Goal: Task Accomplishment & Management: Complete application form

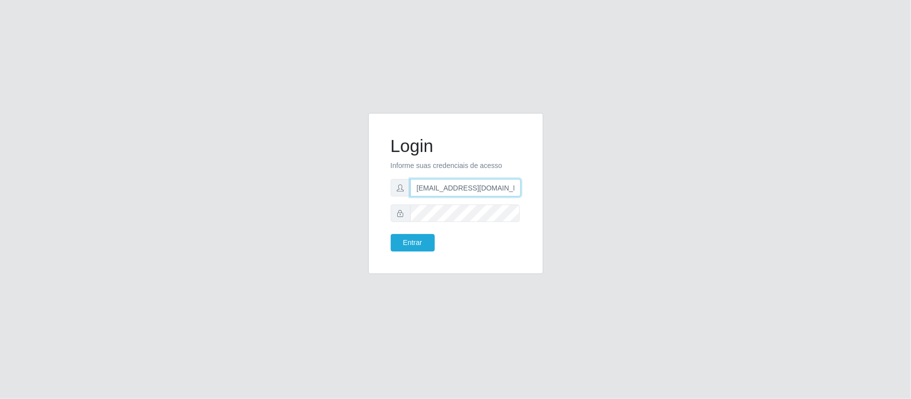
drag, startPoint x: 466, startPoint y: 188, endPoint x: 560, endPoint y: 189, distance: 94.1
click at [560, 189] on div "Login Informe suas credenciais de acesso [EMAIL_ADDRESS][DOMAIN_NAME] Entrar" at bounding box center [456, 199] width 570 height 173
type input "[EMAIL_ADDRESS][DOMAIN_NAME]"
click at [411, 237] on button "Entrar" at bounding box center [413, 243] width 44 height 18
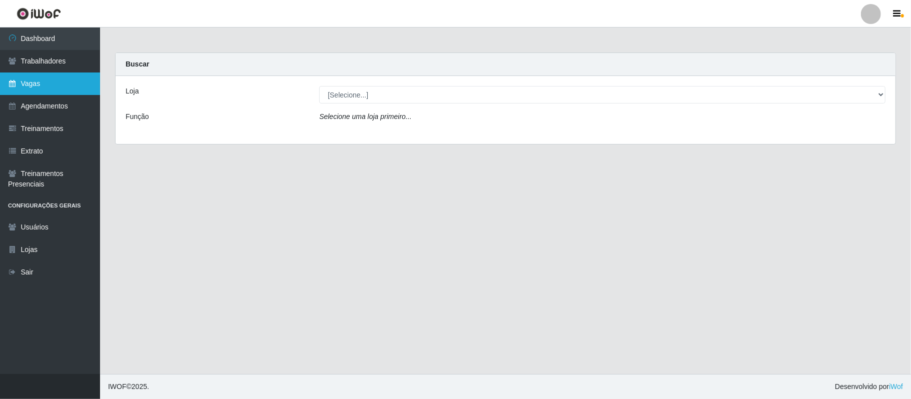
click at [43, 89] on link "Vagas" at bounding box center [50, 84] width 100 height 23
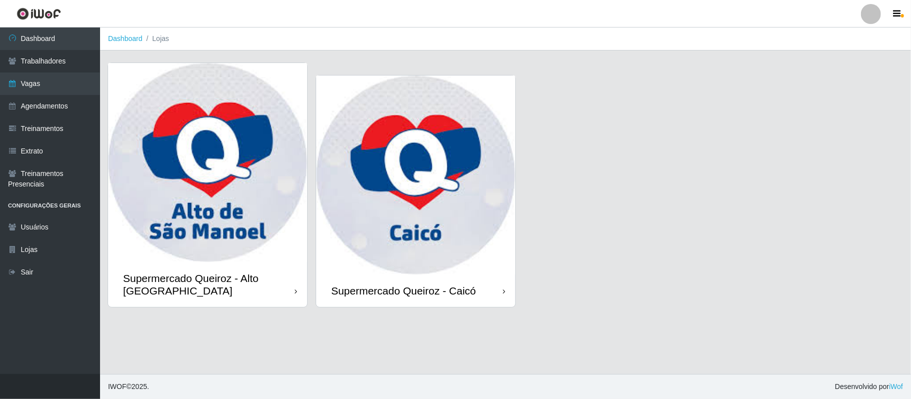
click at [217, 234] on img at bounding box center [207, 162] width 199 height 199
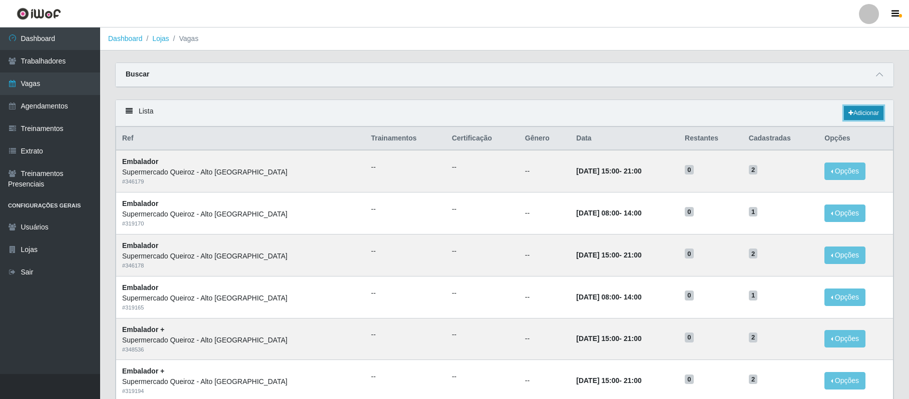
click at [859, 118] on link "Adicionar" at bounding box center [864, 113] width 40 height 14
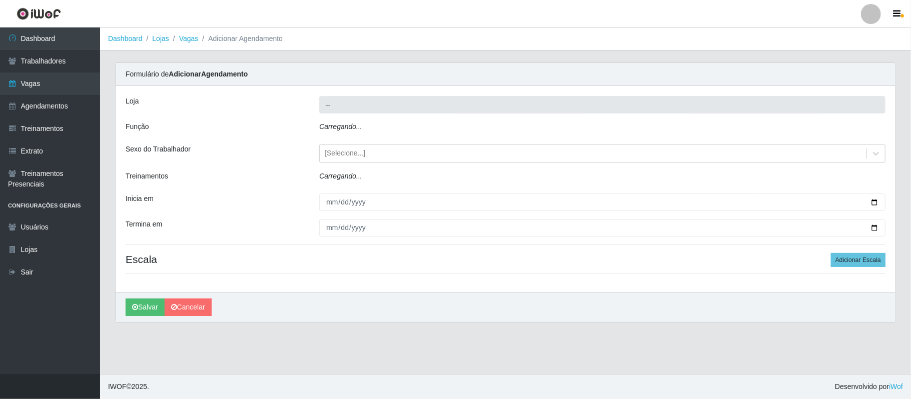
type input "Supermercado Queiroz - Alto [GEOGRAPHIC_DATA]"
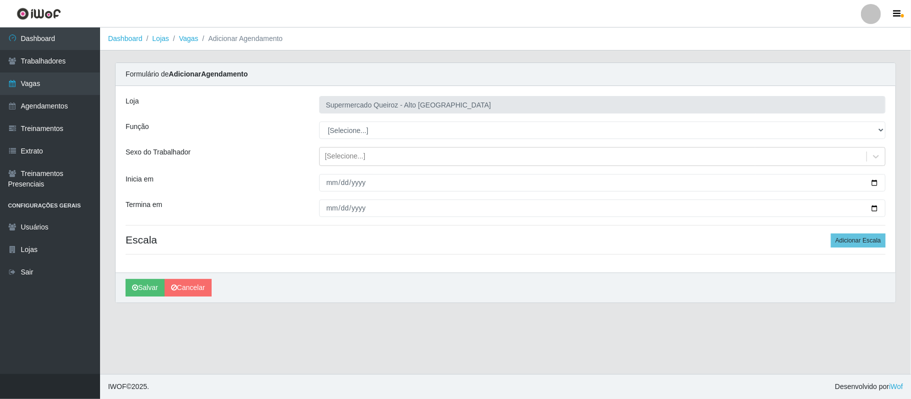
click at [381, 127] on select "[Selecione...] Embalador Embalador + Embalador ++ Repositor Repositor + Reposit…" at bounding box center [602, 131] width 566 height 18
select select "1"
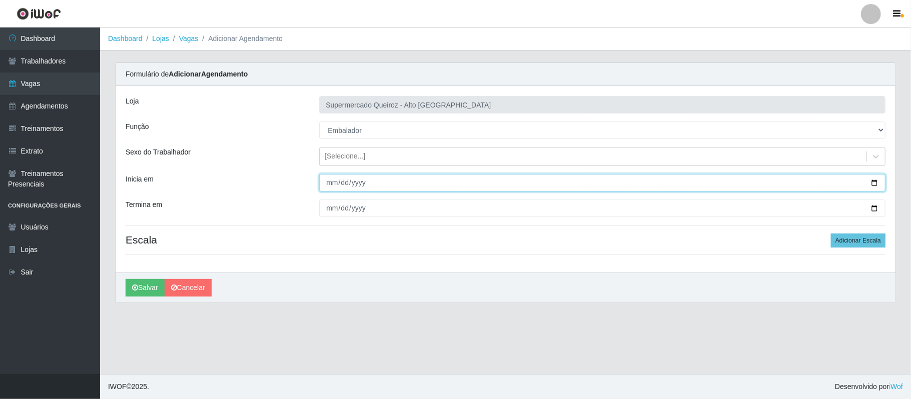
click at [876, 180] on input "Inicia em" at bounding box center [602, 183] width 566 height 18
type input "[DATE]"
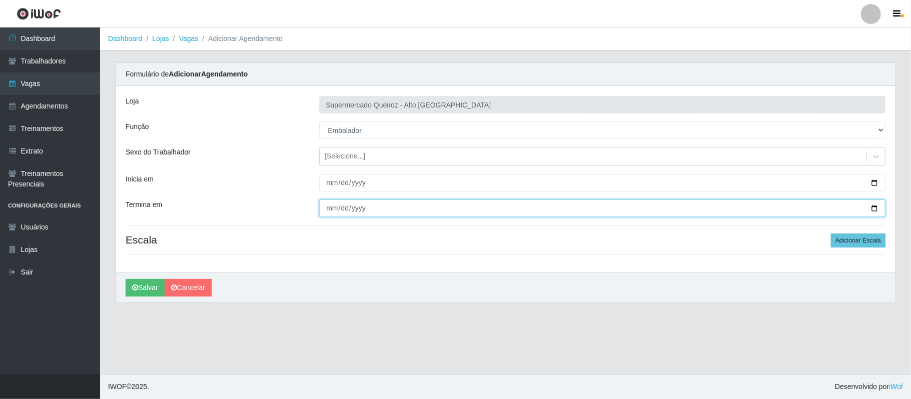
click at [873, 208] on input "Termina em" at bounding box center [602, 209] width 566 height 18
type input "[DATE]"
click at [860, 244] on button "Adicionar Escala" at bounding box center [858, 241] width 55 height 14
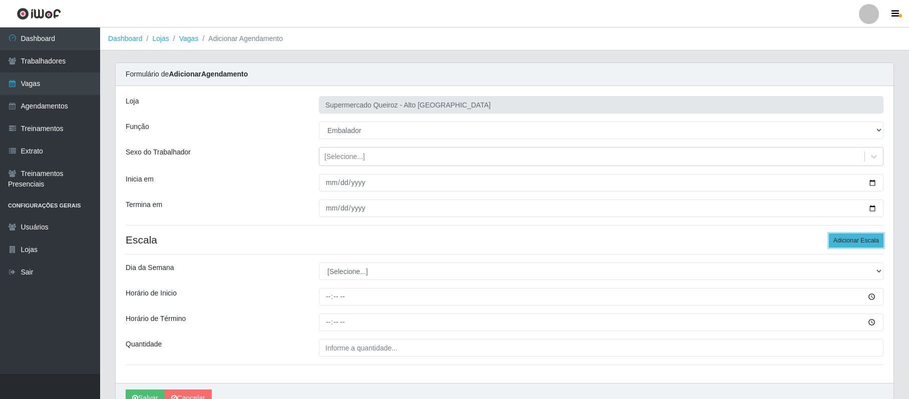
click at [860, 243] on button "Adicionar Escala" at bounding box center [856, 241] width 55 height 14
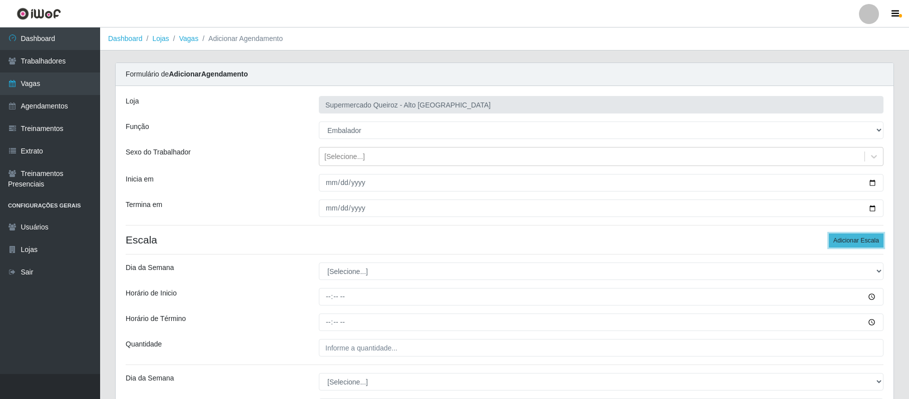
click at [857, 240] on button "Adicionar Escala" at bounding box center [856, 241] width 55 height 14
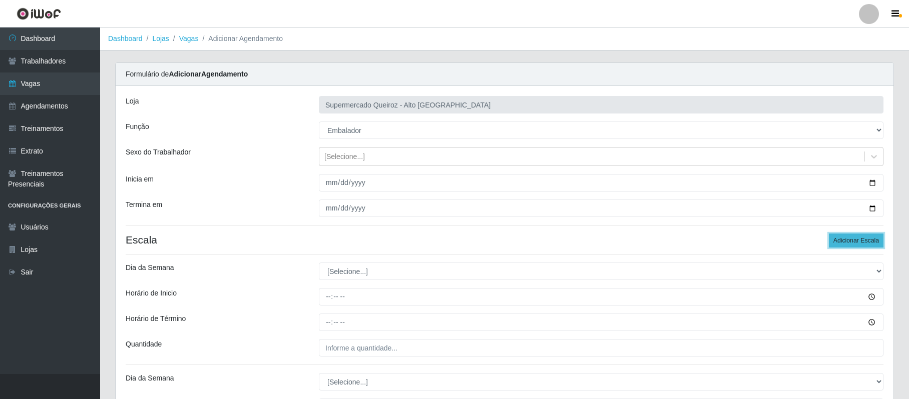
click at [857, 240] on button "Adicionar Escala" at bounding box center [856, 241] width 55 height 14
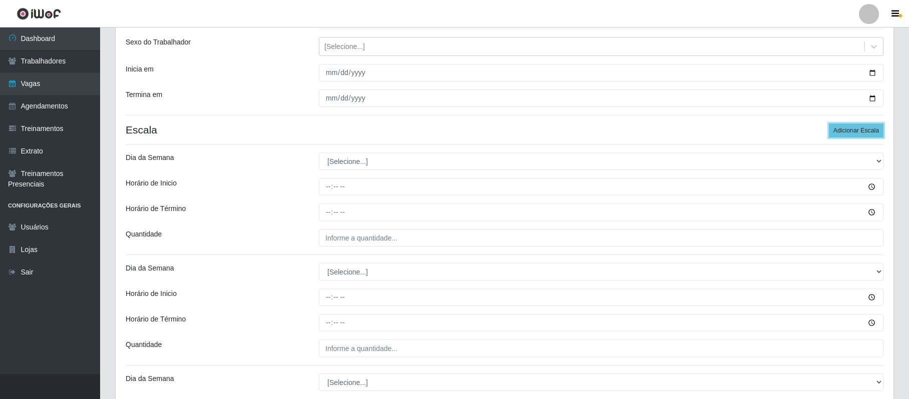
scroll to position [133, 0]
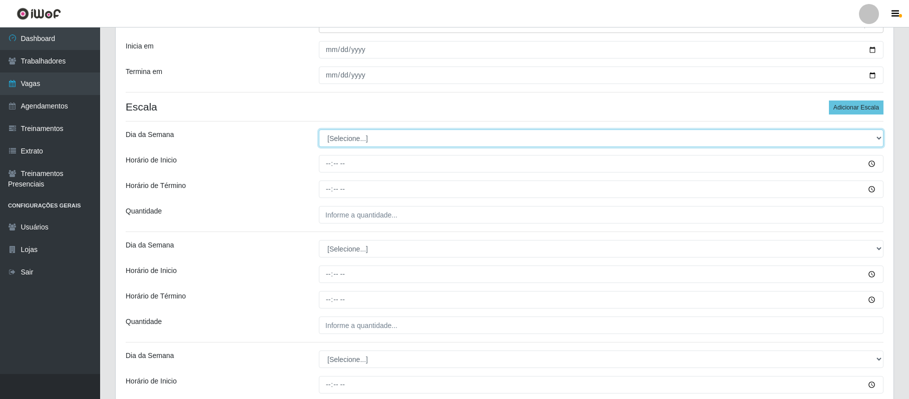
click at [343, 141] on select "[Selecione...] Segunda Terça Quarta Quinta Sexta Sábado Domingo" at bounding box center [601, 139] width 564 height 18
select select "1"
click at [319, 130] on select "[Selecione...] Segunda Terça Quarta Quinta Sexta Sábado Domingo" at bounding box center [601, 139] width 564 height 18
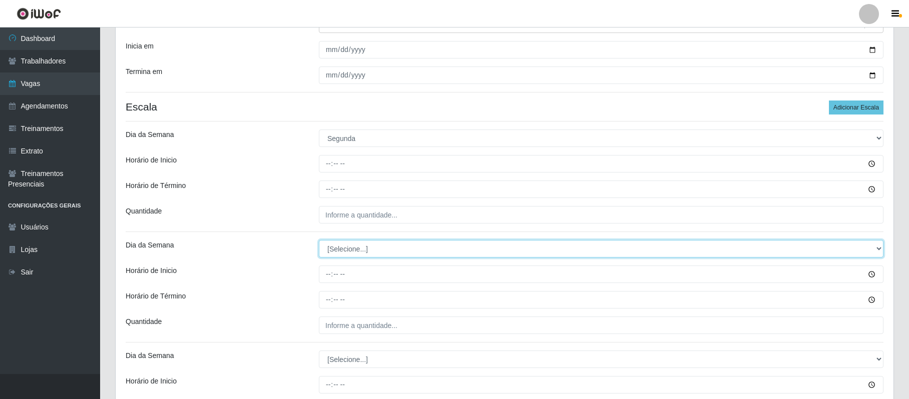
click at [333, 247] on select "[Selecione...] Segunda Terça Quarta Quinta Sexta Sábado Domingo" at bounding box center [601, 249] width 564 height 18
select select "1"
click at [319, 241] on select "[Selecione...] Segunda Terça Quarta Quinta Sexta Sábado Domingo" at bounding box center [601, 249] width 564 height 18
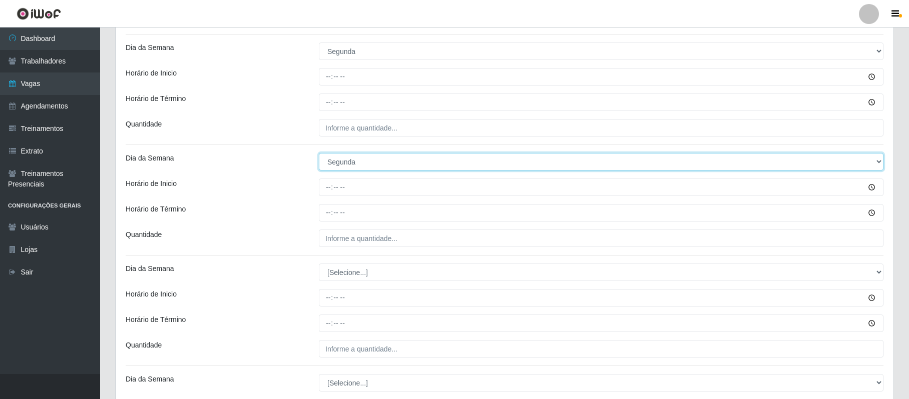
scroll to position [225, 0]
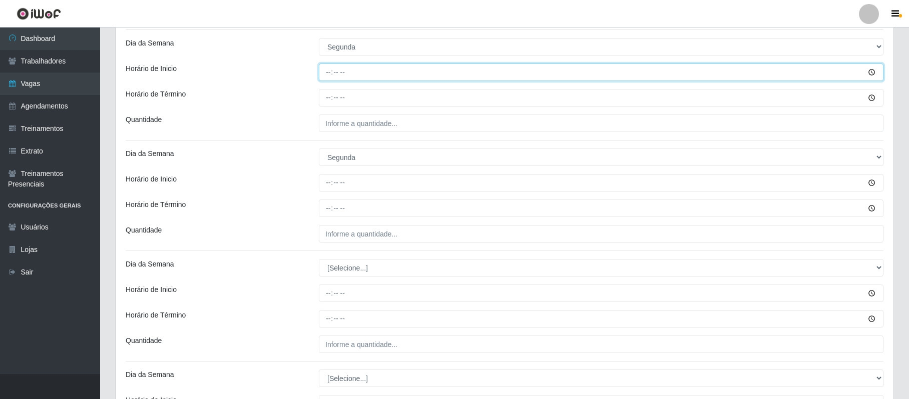
click at [329, 73] on input "Horário de Inicio" at bounding box center [601, 73] width 564 height 18
type input "08:00"
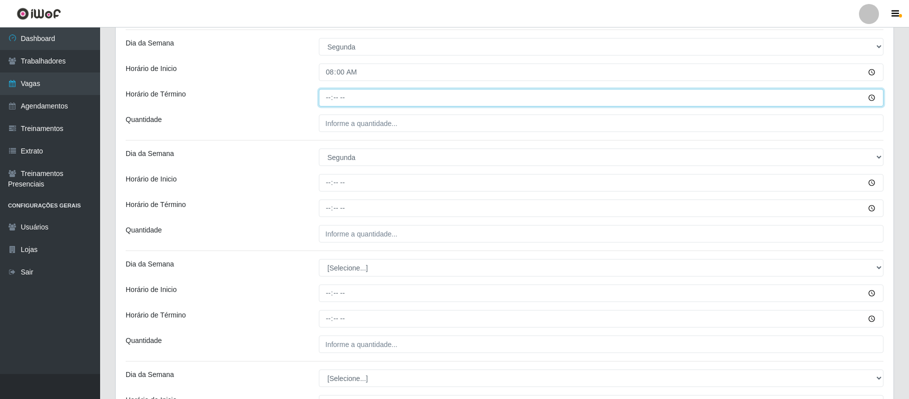
click at [329, 99] on input "Horário de Término" at bounding box center [601, 98] width 564 height 18
type input "14:00"
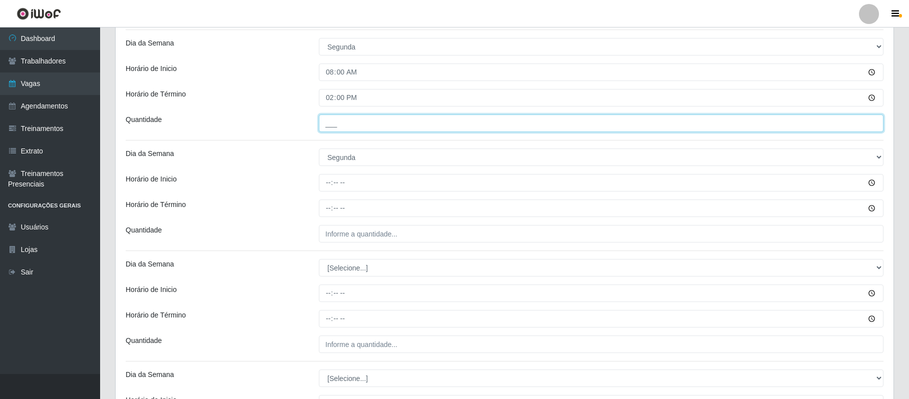
click at [327, 122] on input "___" at bounding box center [601, 124] width 564 height 18
type input "2__"
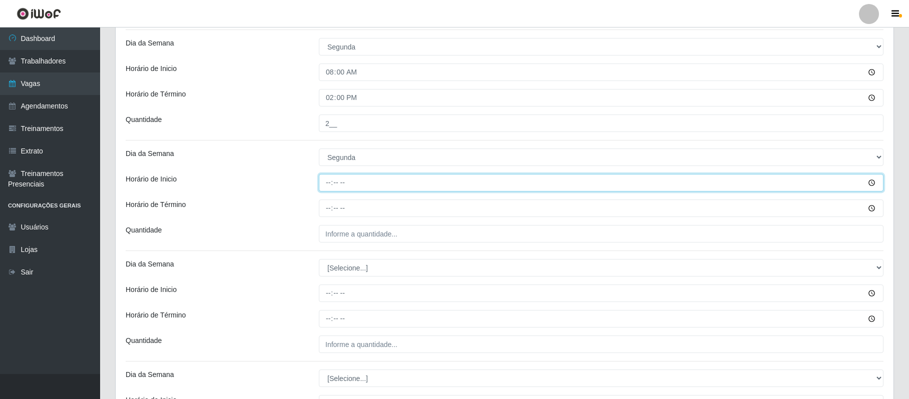
click at [329, 178] on input "Horário de Inicio" at bounding box center [601, 183] width 564 height 18
type input "15:00"
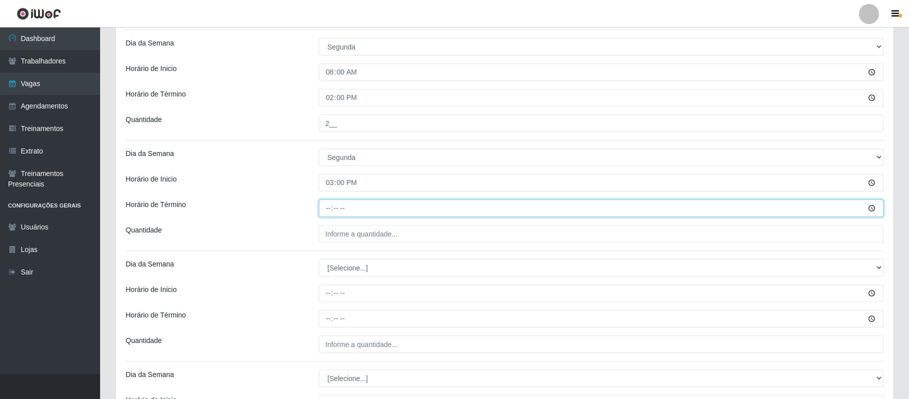
click at [329, 205] on input "Horário de Término" at bounding box center [601, 209] width 564 height 18
type input "21:00"
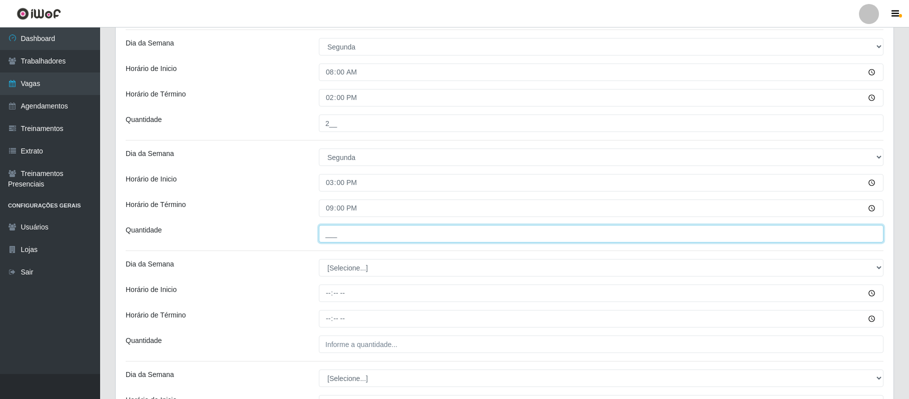
click at [329, 236] on input "___" at bounding box center [601, 234] width 564 height 18
type input "2__"
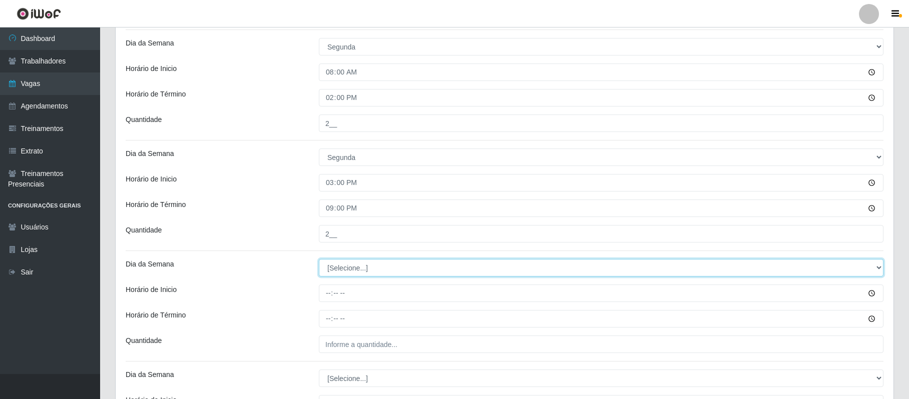
click at [339, 269] on select "[Selecione...] Segunda Terça Quarta Quinta Sexta Sábado Domingo" at bounding box center [601, 268] width 564 height 18
select select "2"
click at [319, 260] on select "[Selecione...] Segunda Terça Quarta Quinta Sexta Sábado Domingo" at bounding box center [601, 268] width 564 height 18
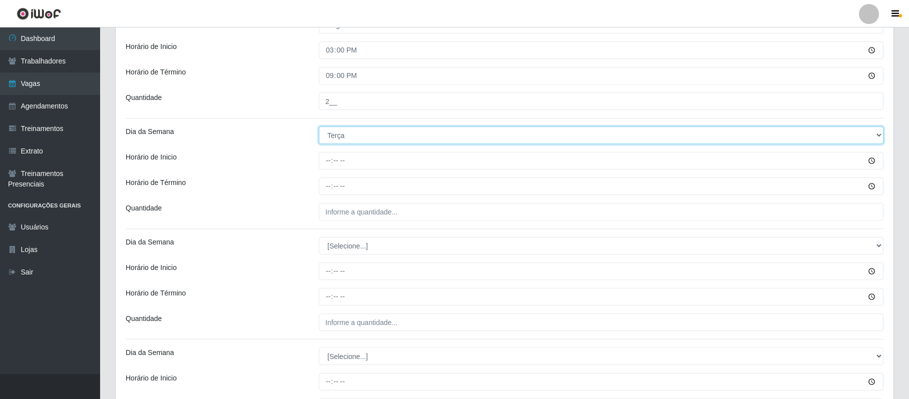
scroll to position [358, 0]
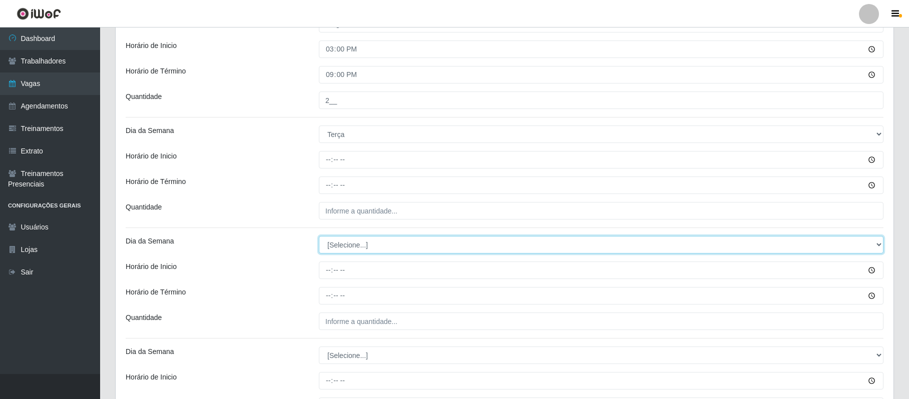
click at [345, 242] on select "[Selecione...] Segunda Terça Quarta Quinta Sexta Sábado Domingo" at bounding box center [601, 245] width 564 height 18
select select "2"
click at [319, 238] on select "[Selecione...] Segunda Terça Quarta Quinta Sexta Sábado Domingo" at bounding box center [601, 245] width 564 height 18
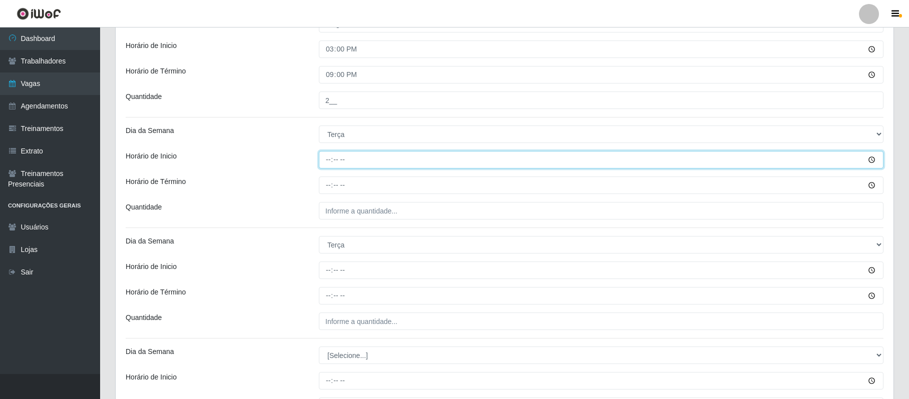
click at [330, 162] on input "Horário de Inicio" at bounding box center [601, 160] width 564 height 18
type input "08:00"
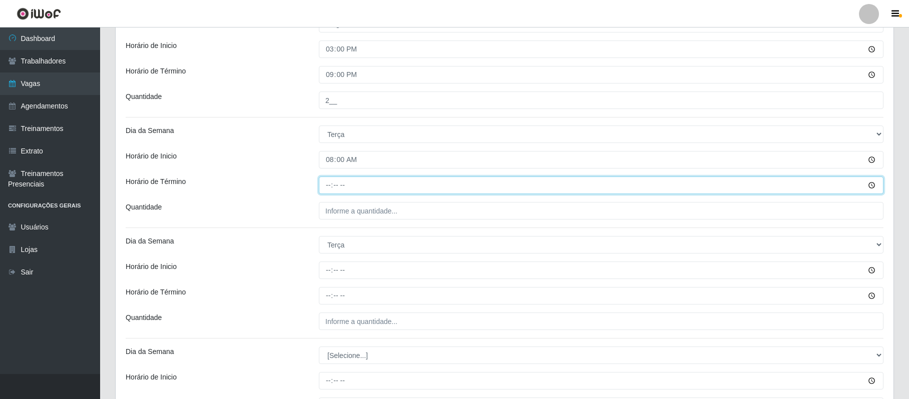
click at [327, 187] on input "Horário de Término" at bounding box center [601, 186] width 564 height 18
type input "14:00"
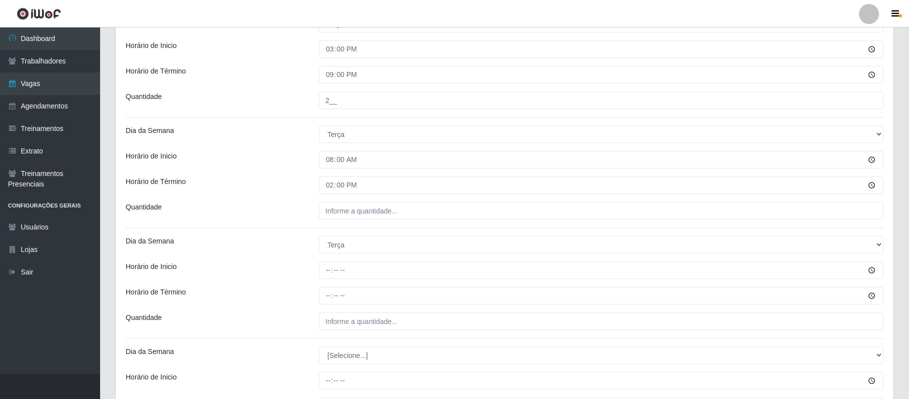
click at [333, 205] on div "Loja Supermercado Queiroz - Alto São Manoel Função [Selecione...] Embalador Emb…" at bounding box center [504, 374] width 777 height 1292
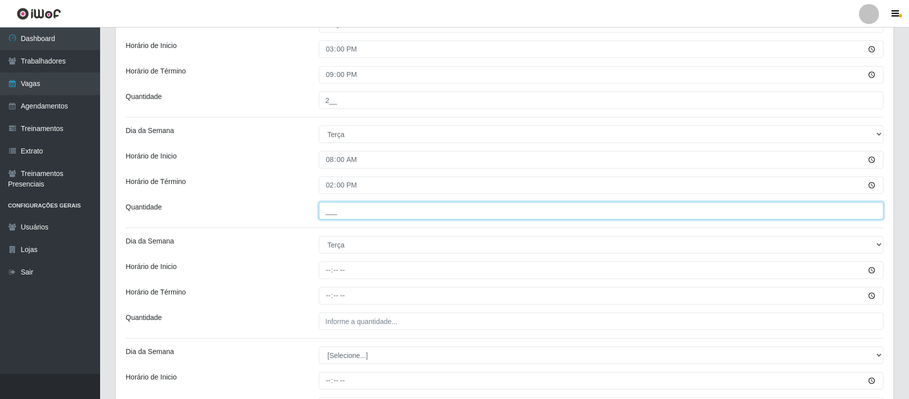
click at [333, 211] on input "___" at bounding box center [601, 211] width 564 height 18
type input "2__"
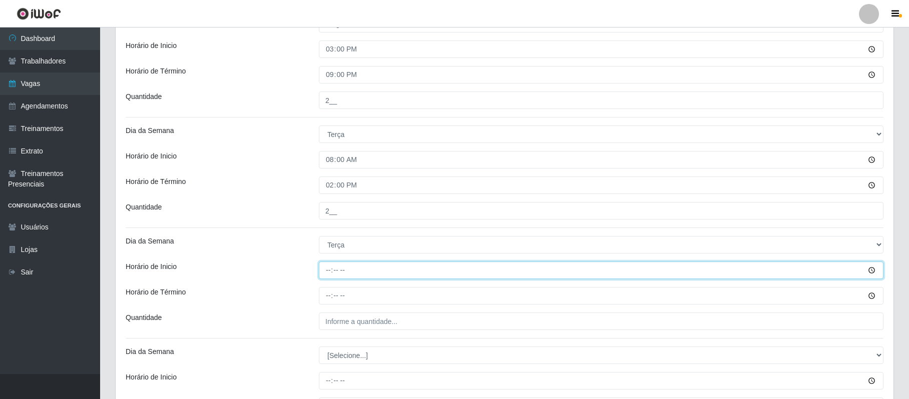
click at [328, 272] on input "Horário de Inicio" at bounding box center [601, 271] width 564 height 18
type input "15:00"
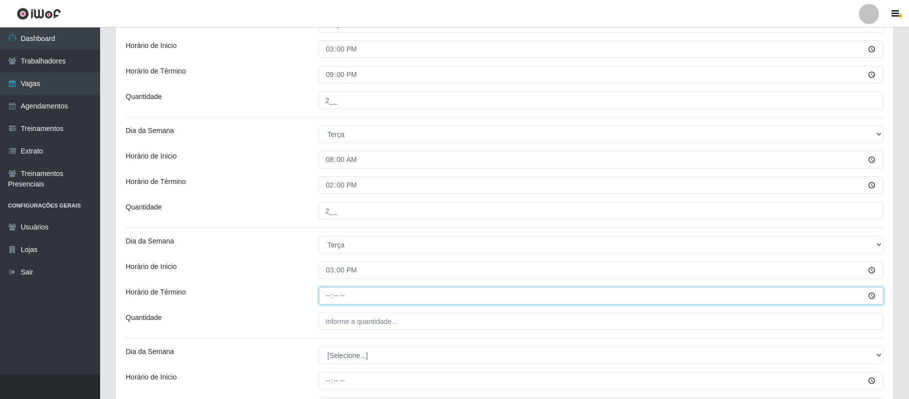
click at [327, 295] on input "Horário de Término" at bounding box center [601, 296] width 564 height 18
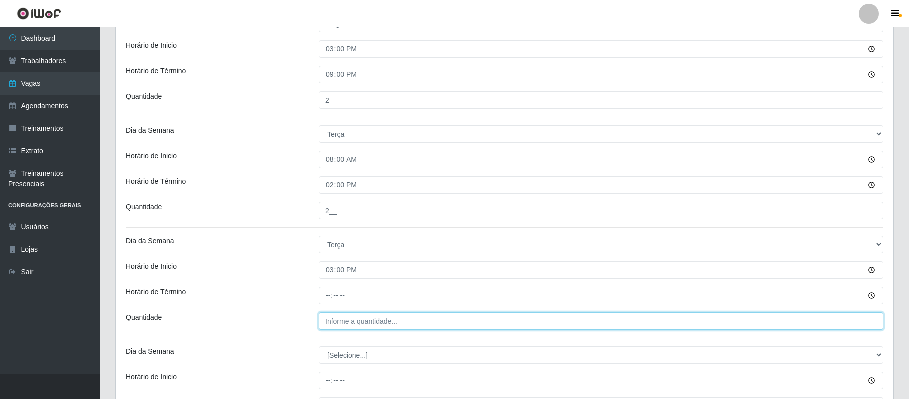
type input "___"
click at [334, 318] on input "___" at bounding box center [601, 322] width 564 height 18
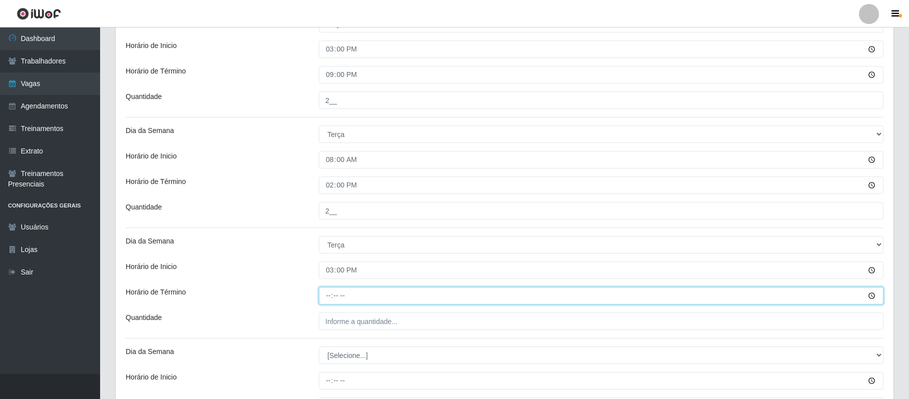
click at [338, 290] on input "Horário de Término" at bounding box center [601, 296] width 564 height 18
click at [340, 299] on input "Horário de Término" at bounding box center [601, 296] width 564 height 18
type input "21:00"
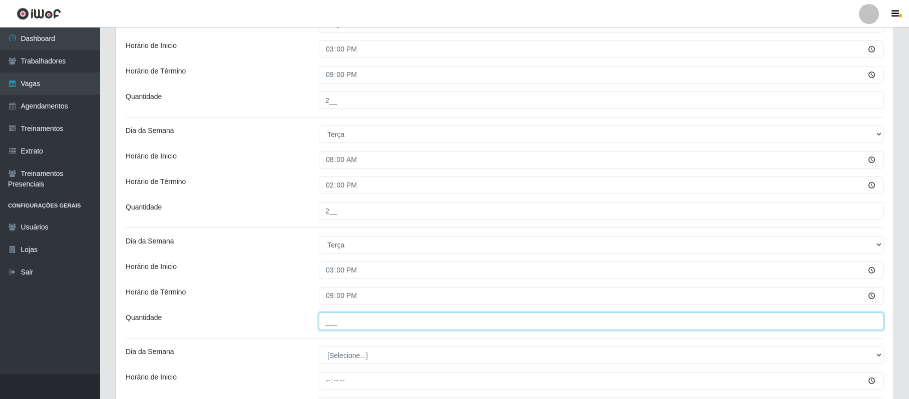
click at [326, 325] on input "___" at bounding box center [601, 322] width 564 height 18
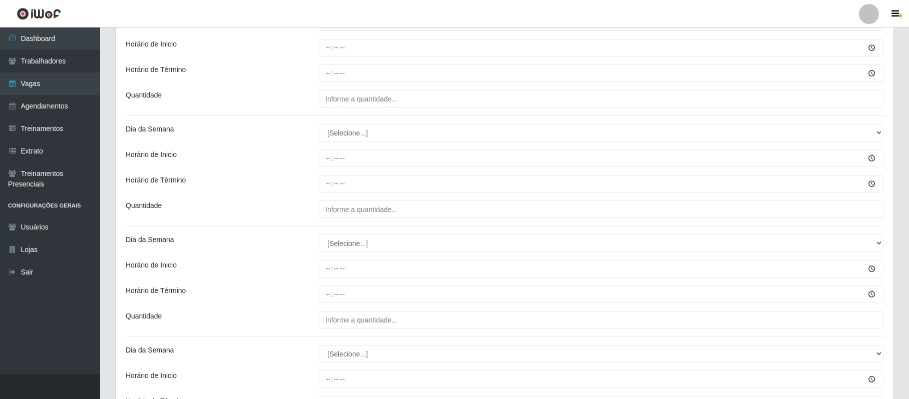
scroll to position [625, 0]
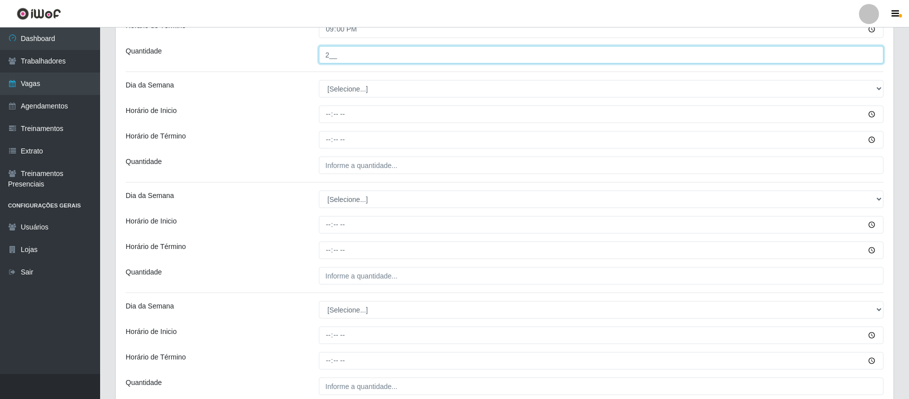
type input "2__"
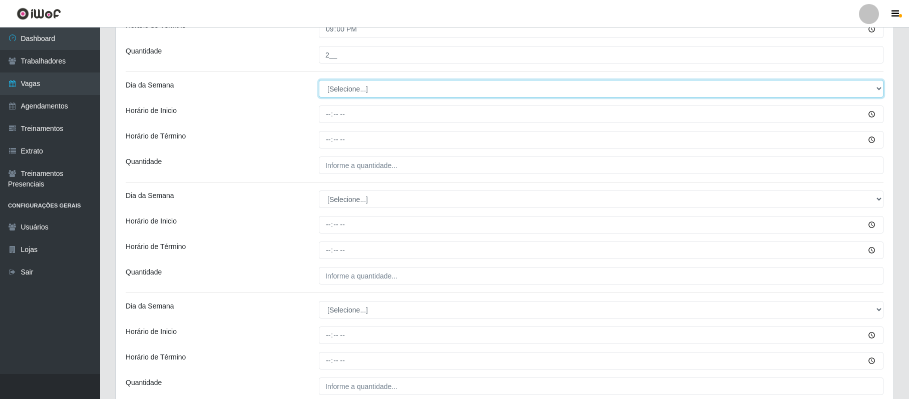
click at [359, 98] on select "[Selecione...] Segunda Terça Quarta Quinta Sexta Sábado Domingo" at bounding box center [601, 89] width 564 height 18
select select "3"
click at [319, 82] on select "[Selecione...] Segunda Terça Quarta Quinta Sexta Sábado Domingo" at bounding box center [601, 89] width 564 height 18
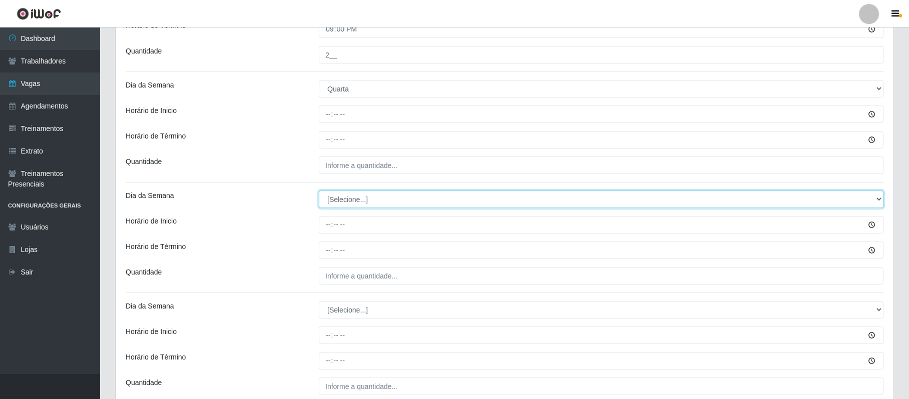
click at [346, 199] on select "[Selecione...] Segunda Terça Quarta Quinta Sexta Sábado Domingo" at bounding box center [601, 200] width 564 height 18
select select "3"
click at [319, 192] on select "[Selecione...] Segunda Terça Quarta Quinta Sexta Sábado Domingo" at bounding box center [601, 200] width 564 height 18
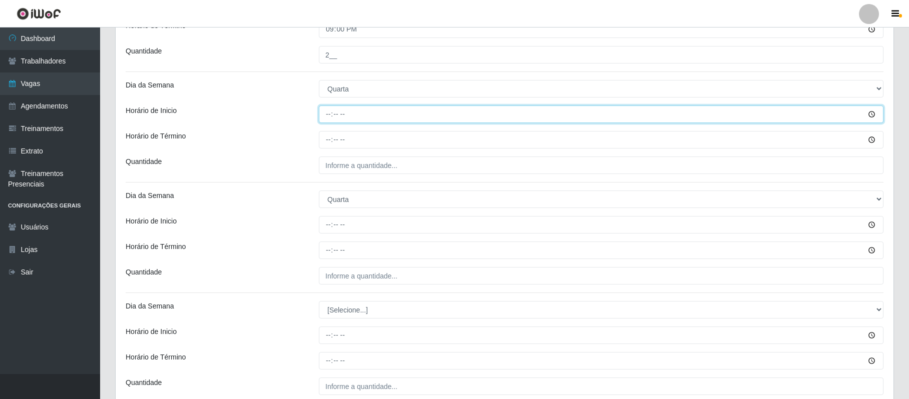
click at [327, 119] on input "Horário de Inicio" at bounding box center [601, 115] width 564 height 18
type input "08:00"
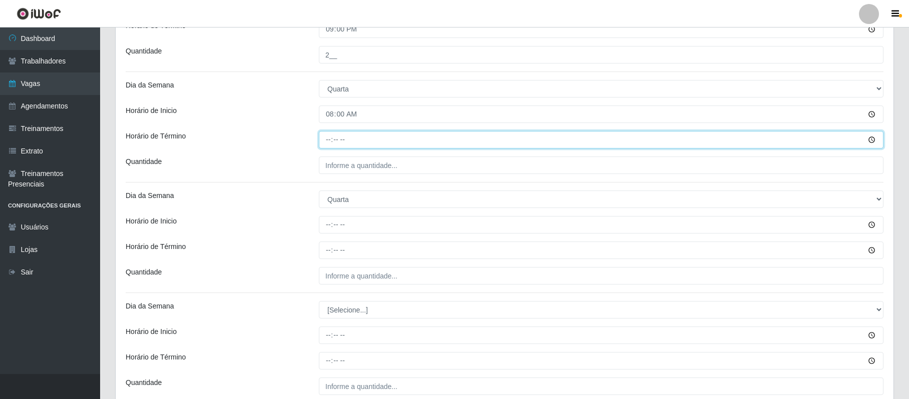
click at [327, 141] on input "Horário de Término" at bounding box center [601, 140] width 564 height 18
type input "14:00"
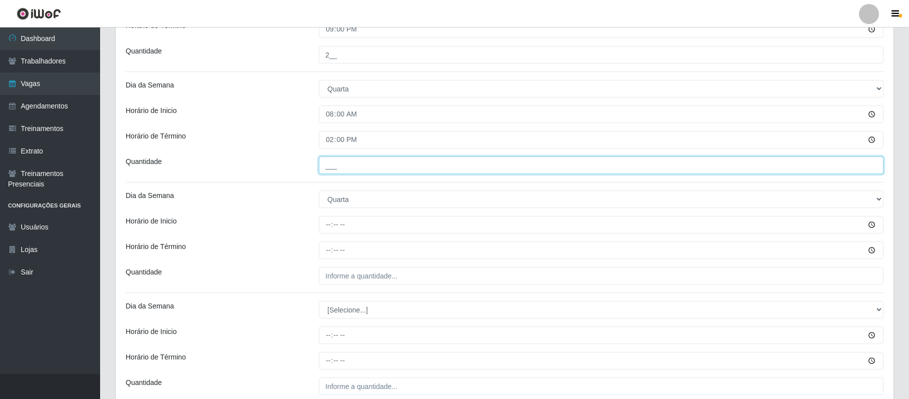
click at [329, 165] on input "___" at bounding box center [601, 166] width 564 height 18
type input "2__"
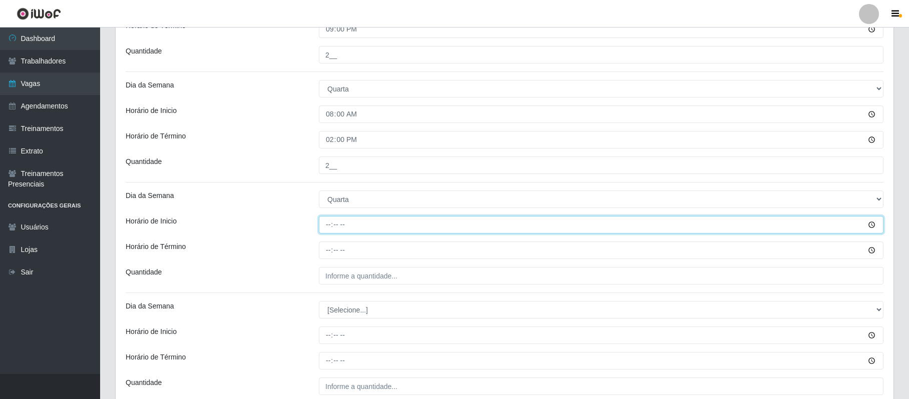
click at [329, 227] on input "Horário de Inicio" at bounding box center [601, 225] width 564 height 18
type input "15:00"
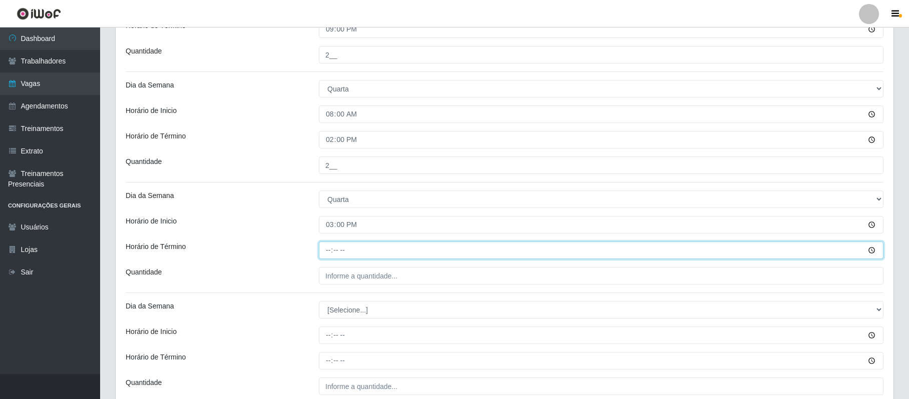
click at [327, 250] on input "Horário de Término" at bounding box center [601, 251] width 564 height 18
type input "21:00"
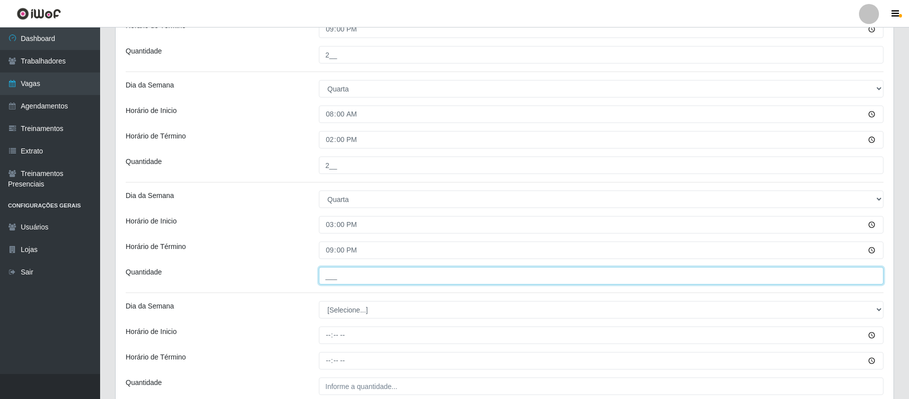
click at [338, 279] on input "___" at bounding box center [601, 276] width 564 height 18
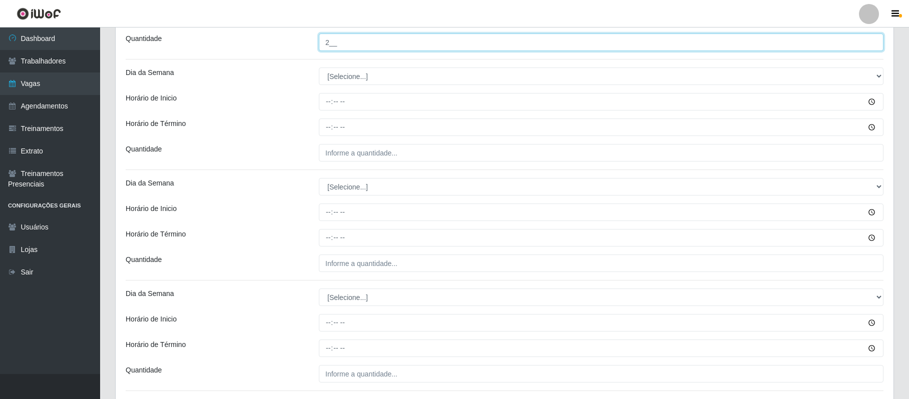
scroll to position [861, 0]
type input "2__"
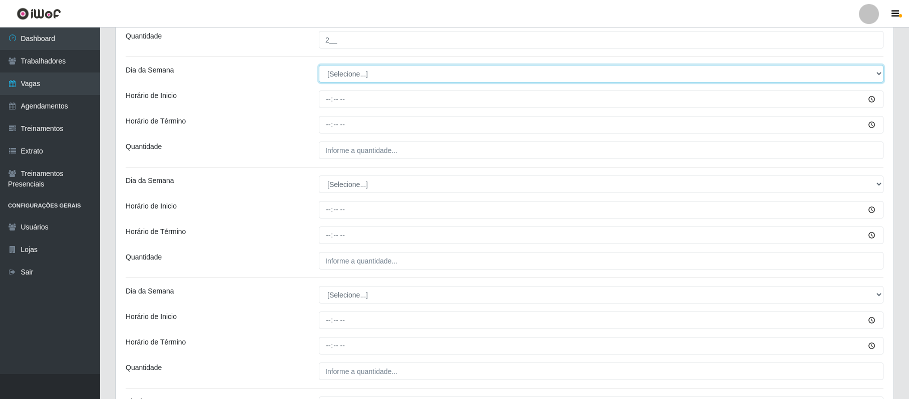
click at [355, 78] on select "[Selecione...] Segunda Terça Quarta Quinta Sexta Sábado Domingo" at bounding box center [601, 74] width 564 height 18
select select "4"
click at [319, 67] on select "[Selecione...] Segunda Terça Quarta Quinta Sexta Sábado Domingo" at bounding box center [601, 74] width 564 height 18
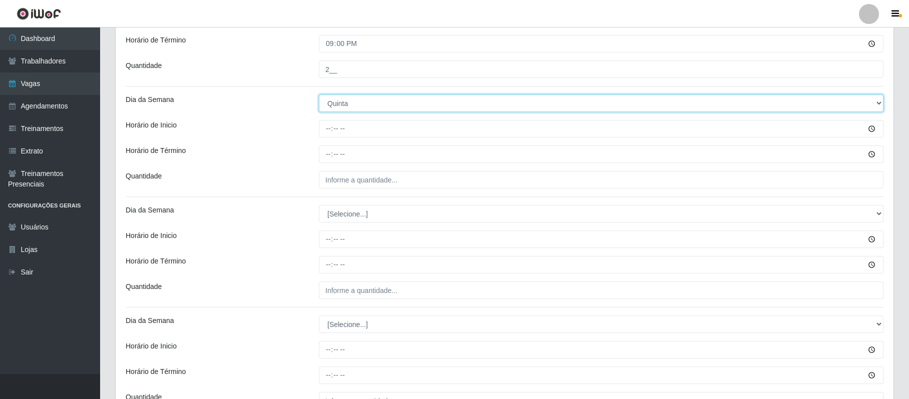
scroll to position [862, 0]
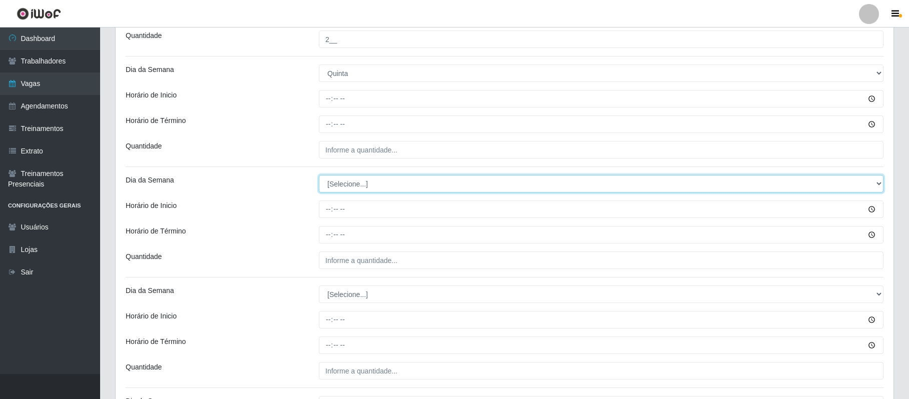
click at [379, 188] on select "[Selecione...] Segunda Terça Quarta Quinta Sexta Sábado Domingo" at bounding box center [601, 184] width 564 height 18
select select "4"
click at [319, 177] on select "[Selecione...] Segunda Terça Quarta Quinta Sexta Sábado Domingo" at bounding box center [601, 184] width 564 height 18
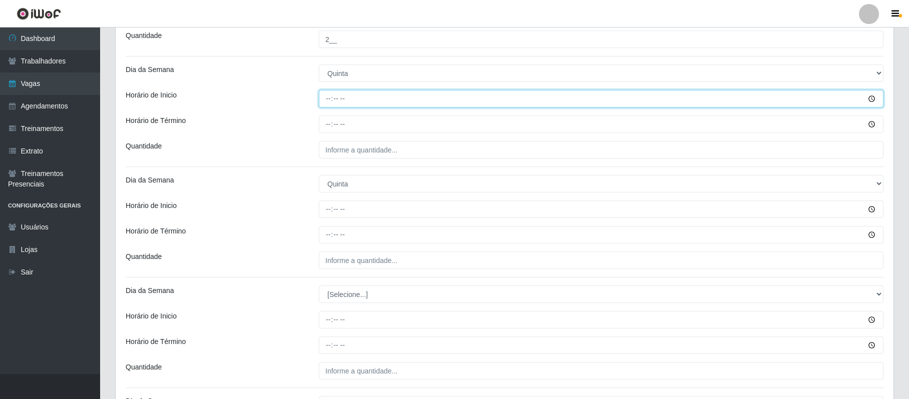
click at [332, 105] on input "Horário de Inicio" at bounding box center [601, 99] width 564 height 18
type input "08:00"
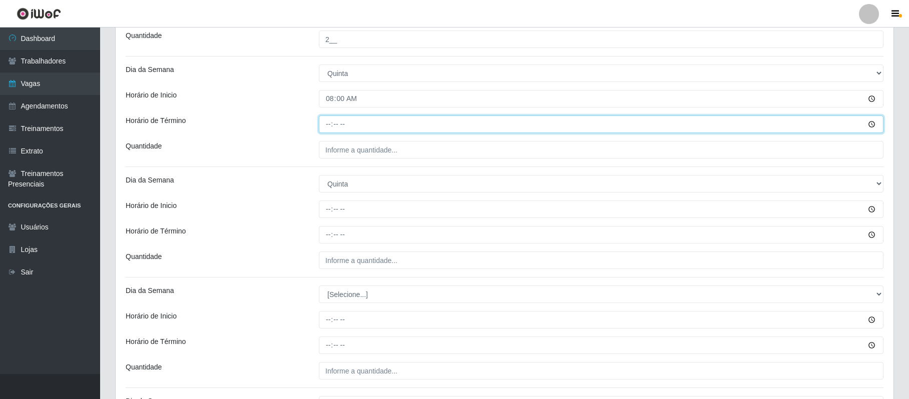
click at [327, 123] on input "Horário de Término" at bounding box center [601, 125] width 564 height 18
type input "14:00"
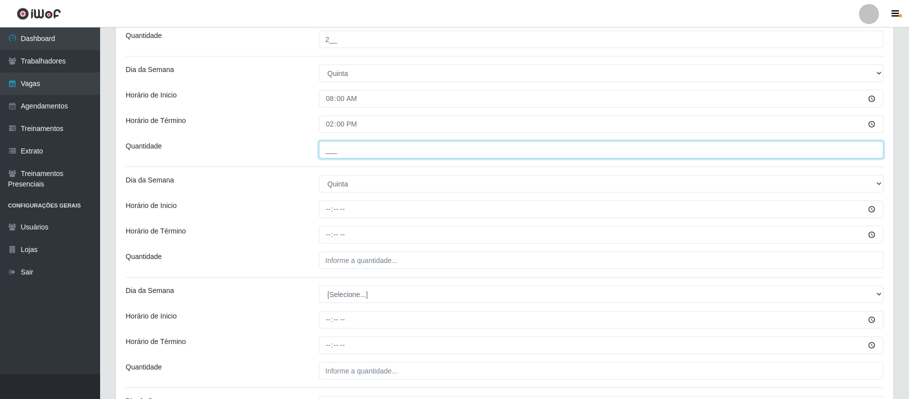
click at [329, 153] on input "___" at bounding box center [601, 150] width 564 height 18
type input "2__"
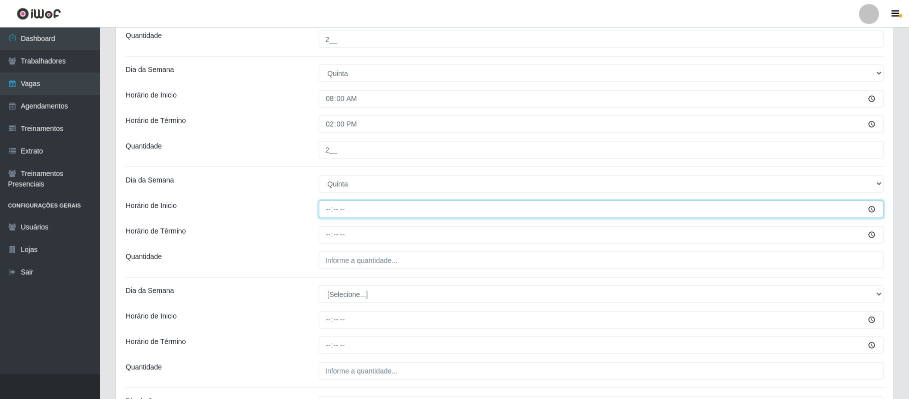
click at [328, 209] on input "Horário de Inicio" at bounding box center [601, 210] width 564 height 18
type input "15:00"
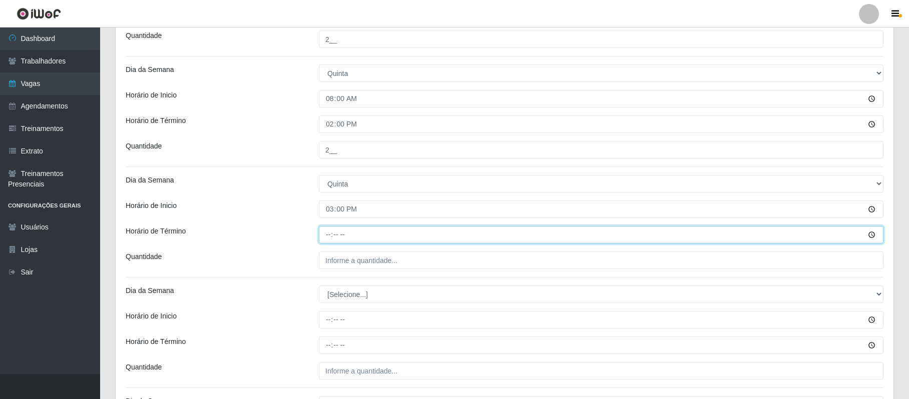
click at [331, 235] on input "Horário de Término" at bounding box center [601, 235] width 564 height 18
type input "21:00"
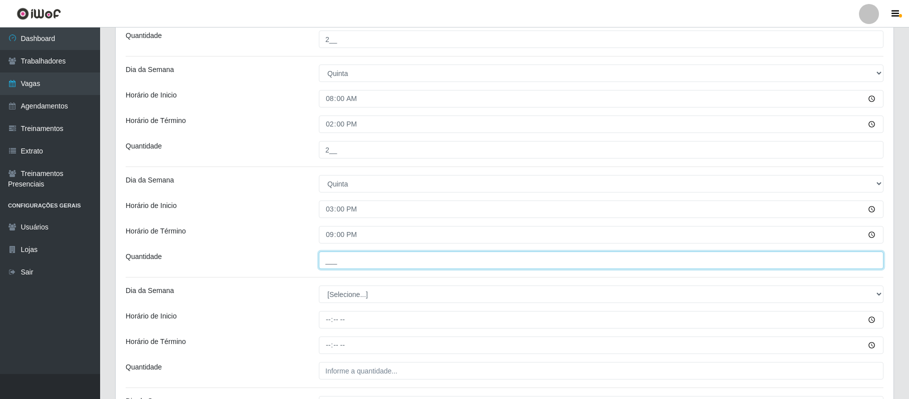
click at [331, 263] on input "___" at bounding box center [601, 261] width 564 height 18
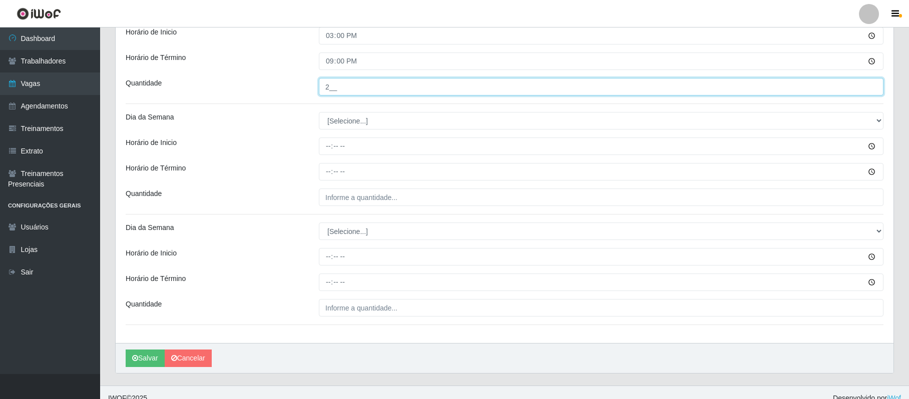
scroll to position [1050, 0]
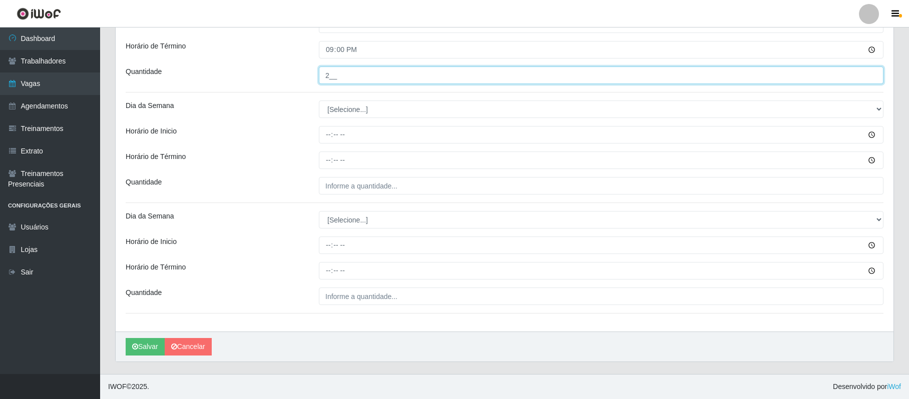
type input "2__"
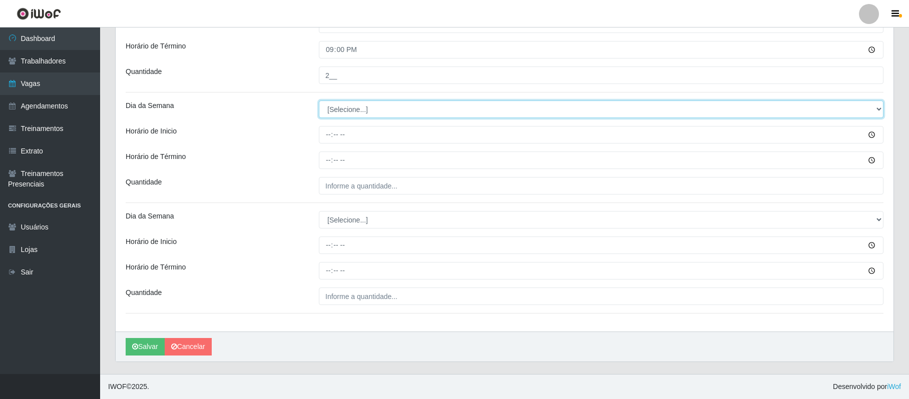
click at [336, 109] on select "[Selecione...] Segunda Terça Quarta Quinta Sexta Sábado Domingo" at bounding box center [601, 110] width 564 height 18
select select "5"
click at [319, 101] on select "[Selecione...] Segunda Terça Quarta Quinta Sexta Sábado Domingo" at bounding box center [601, 110] width 564 height 18
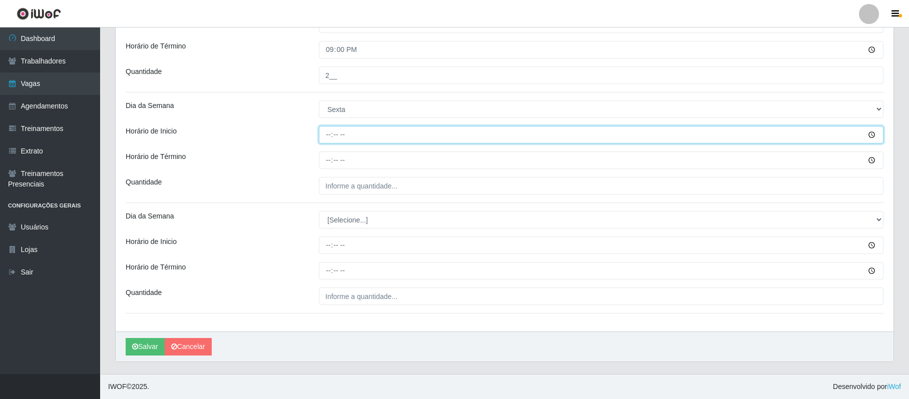
click at [326, 131] on input "Horário de Inicio" at bounding box center [601, 135] width 564 height 18
type input "08:00"
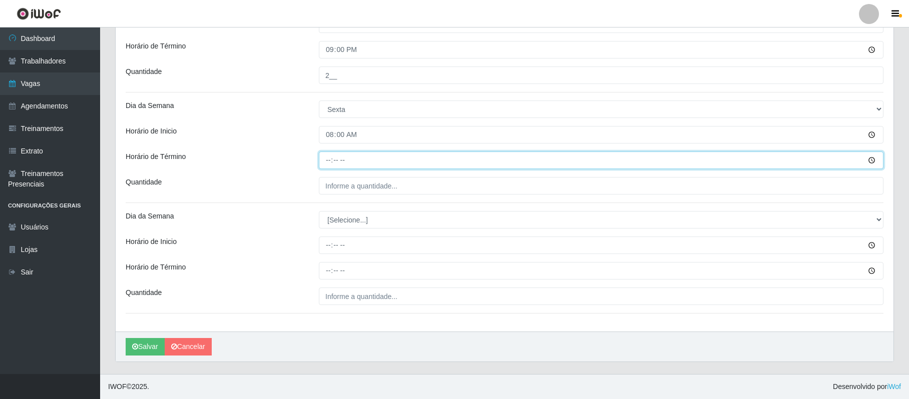
click at [328, 158] on input "Horário de Término" at bounding box center [601, 161] width 564 height 18
type input "14:00"
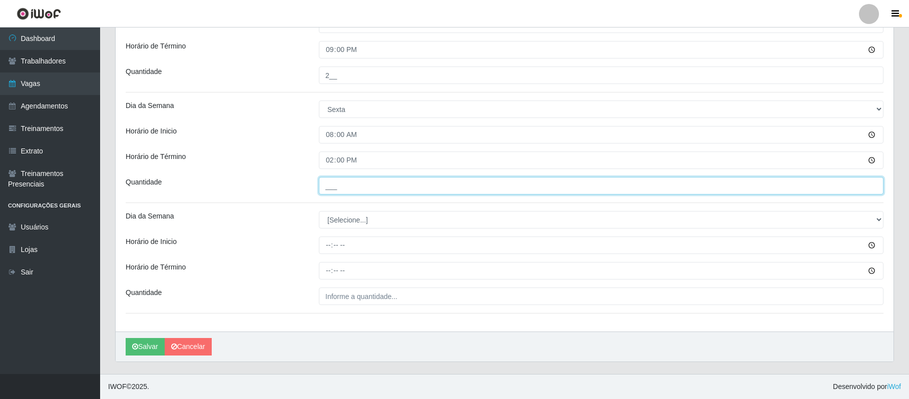
click at [331, 179] on input "___" at bounding box center [601, 186] width 564 height 18
type input "2__"
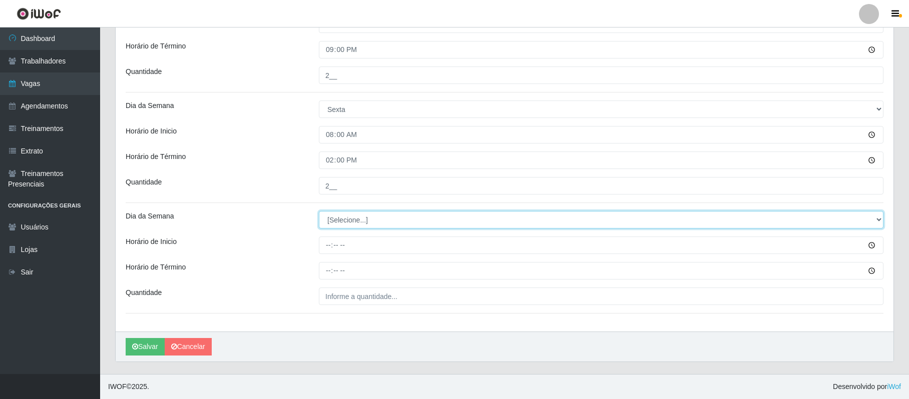
click at [329, 219] on select "[Selecione...] Segunda Terça Quarta Quinta Sexta Sábado Domingo" at bounding box center [601, 220] width 564 height 18
select select "5"
click at [319, 211] on select "[Selecione...] Segunda Terça Quarta Quinta Sexta Sábado Domingo" at bounding box center [601, 220] width 564 height 18
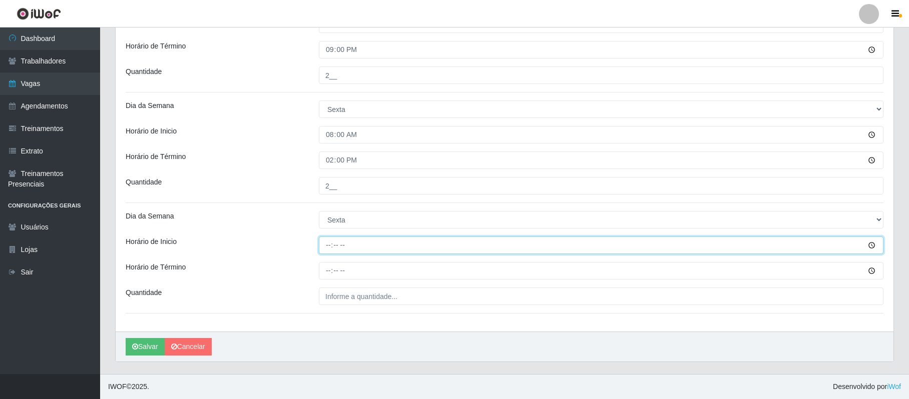
click at [329, 249] on input "Horário de Inicio" at bounding box center [601, 246] width 564 height 18
type input "15:00"
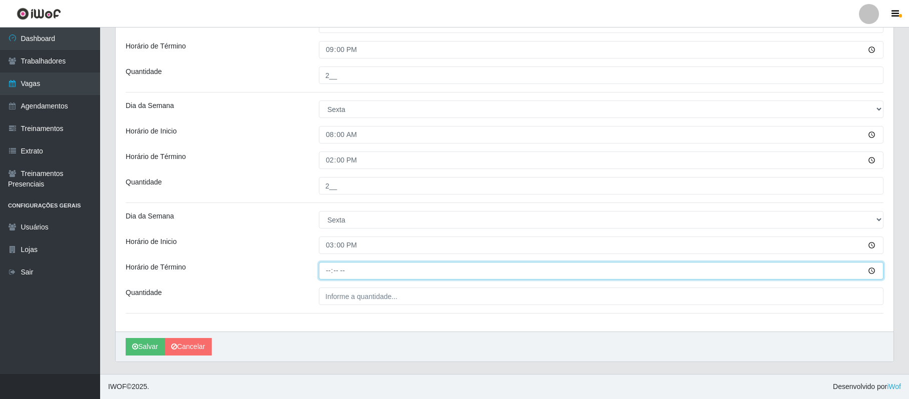
click at [328, 271] on input "Horário de Término" at bounding box center [601, 271] width 564 height 18
type input "21:00"
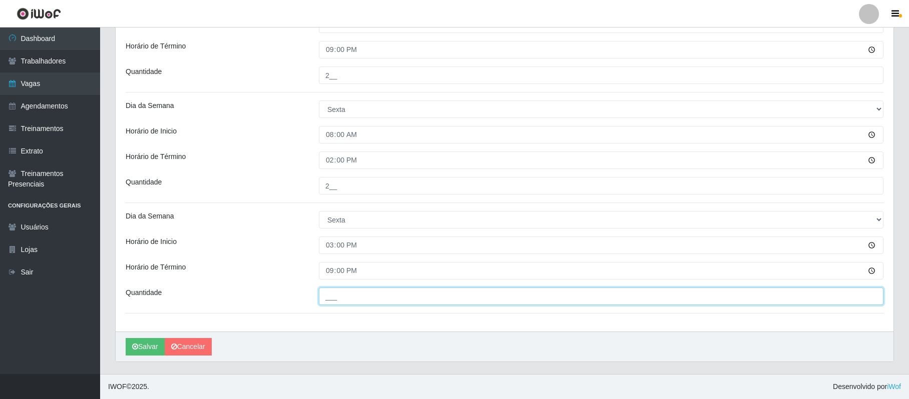
click at [327, 296] on input "___" at bounding box center [601, 297] width 564 height 18
type input "2__"
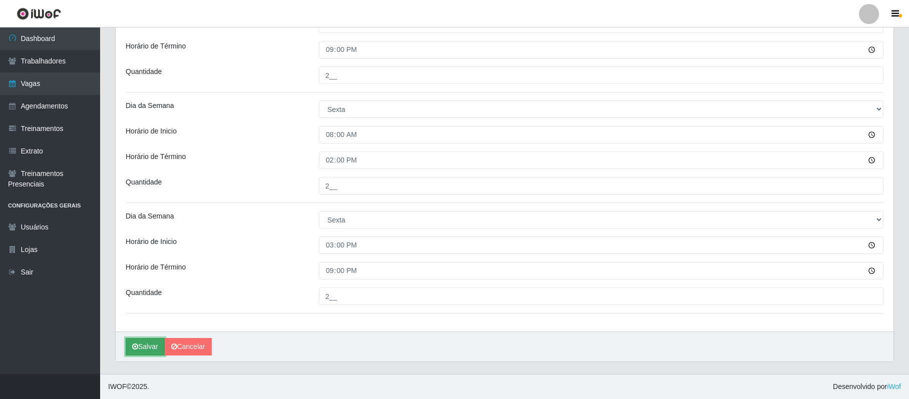
click at [141, 340] on button "Salvar" at bounding box center [145, 347] width 39 height 18
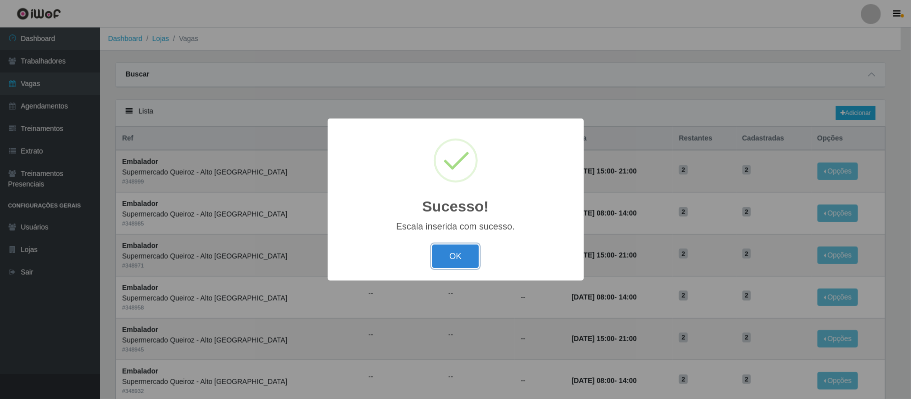
click at [442, 257] on button "OK" at bounding box center [455, 257] width 47 height 24
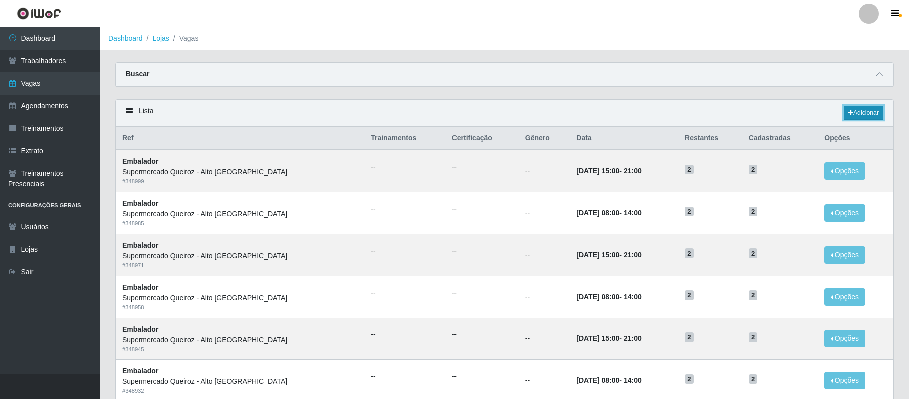
click at [853, 114] on link "Adicionar" at bounding box center [864, 113] width 40 height 14
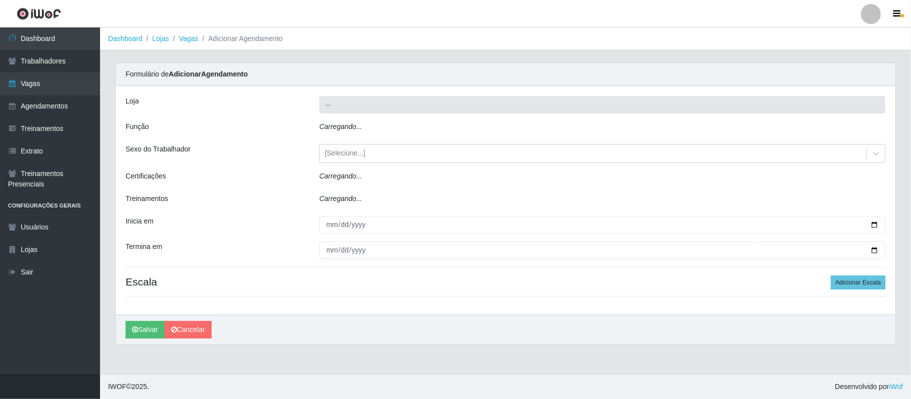
type input "Supermercado Queiroz - Alto [GEOGRAPHIC_DATA]"
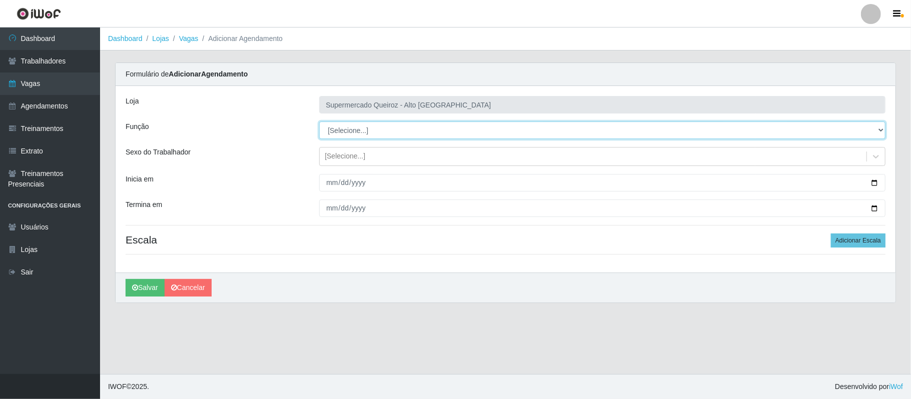
click at [329, 132] on select "[Selecione...] Embalador Embalador + Embalador ++ Repositor Repositor + Reposit…" at bounding box center [602, 131] width 566 height 18
select select "70"
click at [319, 122] on select "[Selecione...] Embalador Embalador + Embalador ++ Repositor Repositor + Reposit…" at bounding box center [602, 131] width 566 height 18
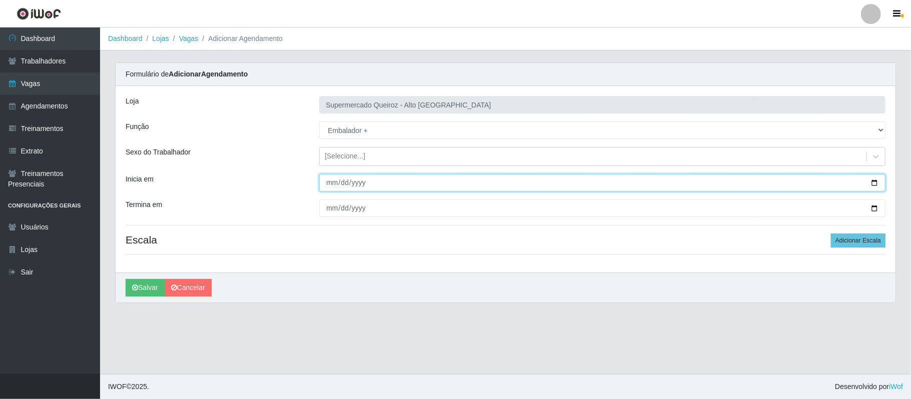
click at [874, 181] on input "Inicia em" at bounding box center [602, 183] width 566 height 18
type input "2025-10-01"
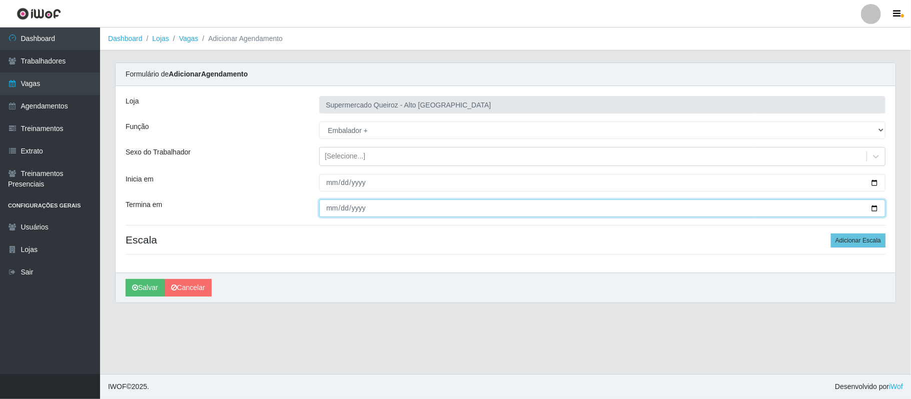
click at [877, 205] on input "Termina em" at bounding box center [602, 209] width 566 height 18
type input "2025-12-31"
click at [839, 242] on button "Adicionar Escala" at bounding box center [858, 241] width 55 height 14
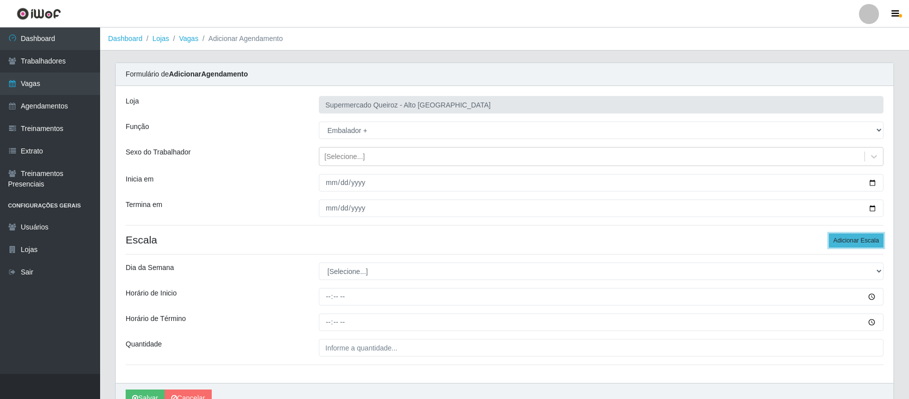
click at [839, 242] on button "Adicionar Escala" at bounding box center [856, 241] width 55 height 14
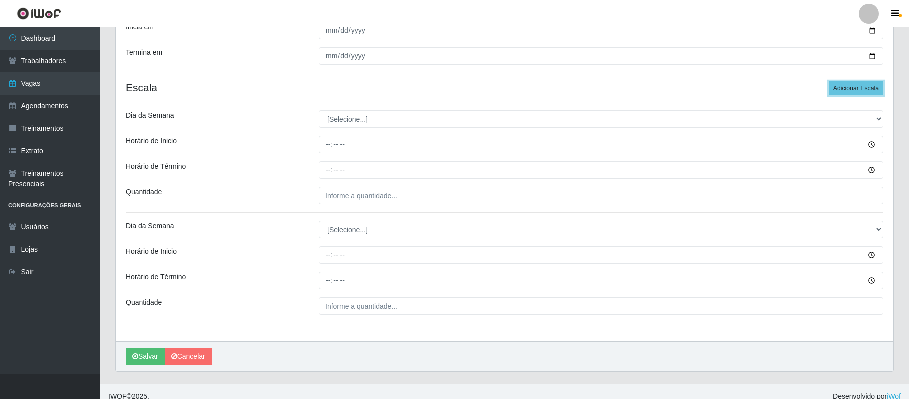
scroll to position [164, 0]
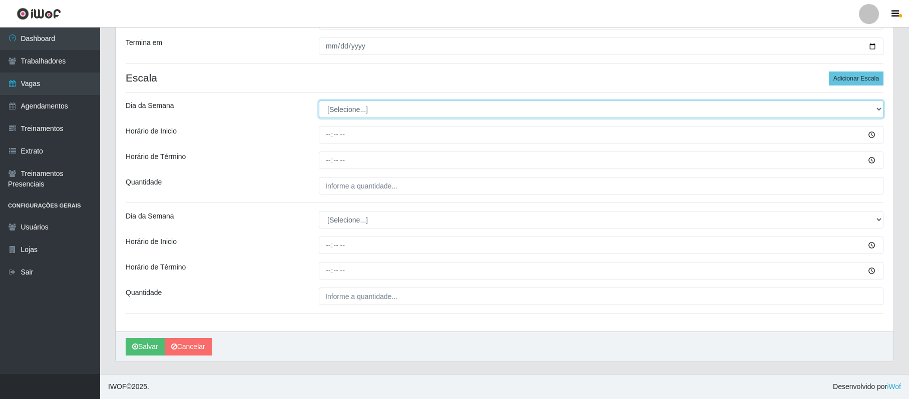
click at [332, 113] on select "[Selecione...] Segunda Terça Quarta Quinta Sexta Sábado Domingo" at bounding box center [601, 110] width 564 height 18
select select "6"
click at [319, 101] on select "[Selecione...] Segunda Terça Quarta Quinta Sexta Sábado Domingo" at bounding box center [601, 110] width 564 height 18
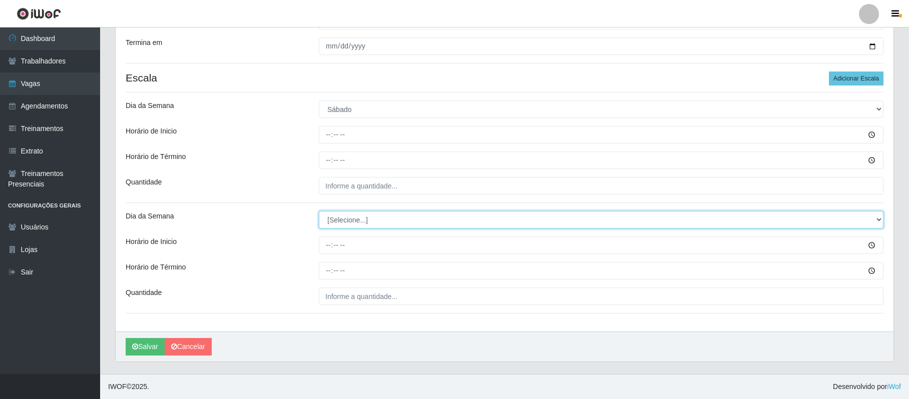
click at [340, 219] on select "[Selecione...] Segunda Terça Quarta Quinta Sexta Sábado Domingo" at bounding box center [601, 220] width 564 height 18
select select "6"
click at [319, 211] on select "[Selecione...] Segunda Terça Quarta Quinta Sexta Sábado Domingo" at bounding box center [601, 220] width 564 height 18
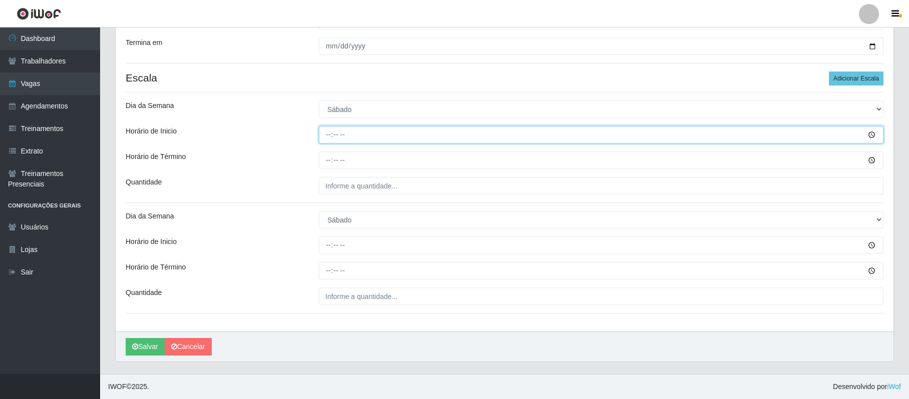
click at [328, 137] on input "Horário de Inicio" at bounding box center [601, 135] width 564 height 18
type input "08:00"
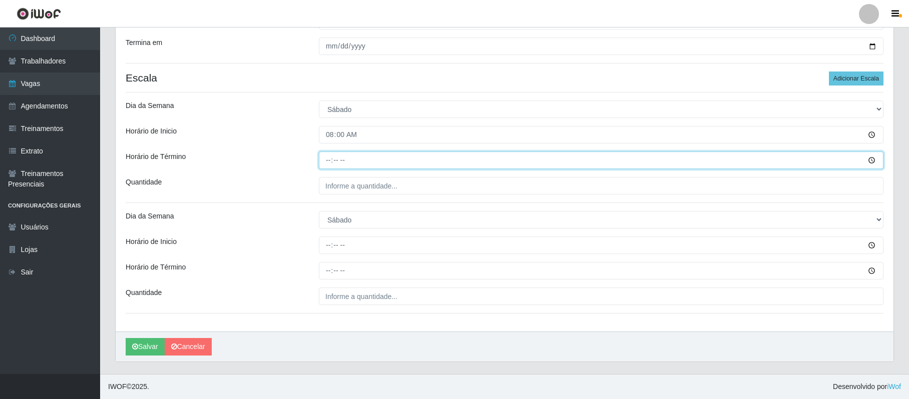
click at [327, 157] on input "Horário de Término" at bounding box center [601, 161] width 564 height 18
type input "14:00"
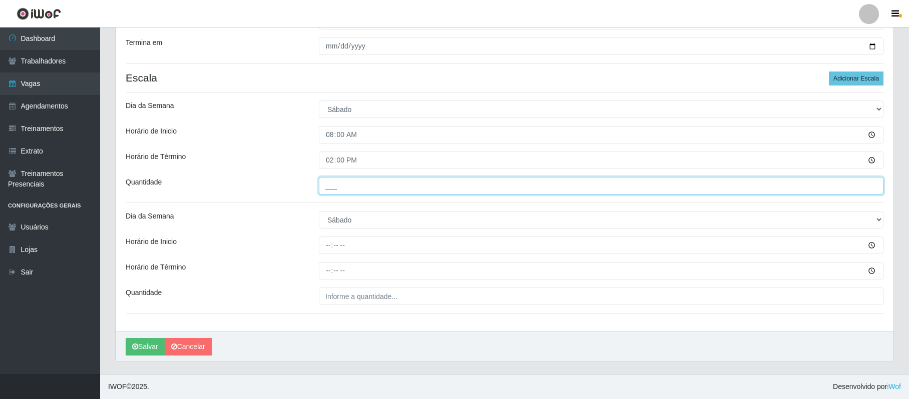
click at [333, 184] on input "___" at bounding box center [601, 186] width 564 height 18
type input "2__"
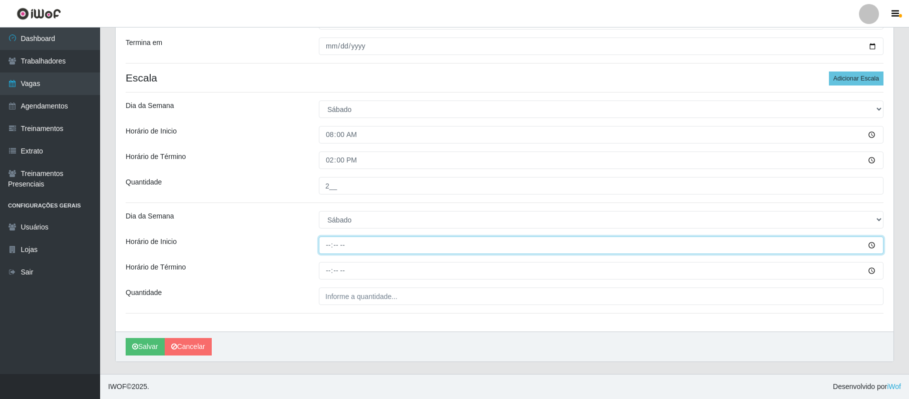
click at [329, 243] on input "Horário de Inicio" at bounding box center [601, 246] width 564 height 18
type input "15:00"
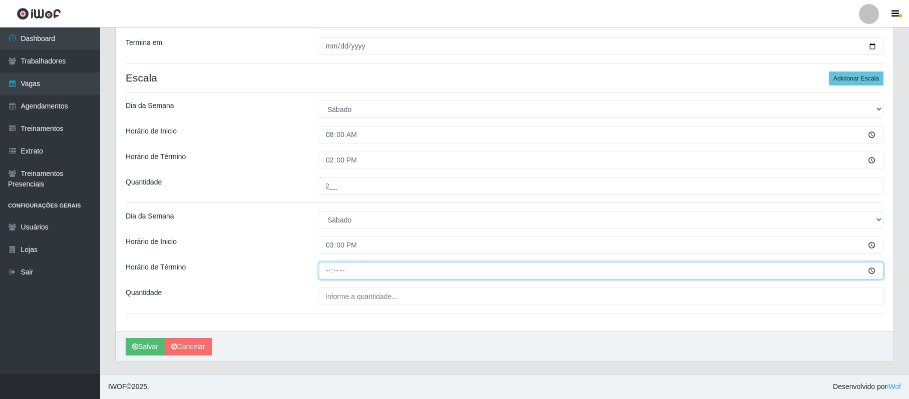
click at [327, 268] on input "Horário de Término" at bounding box center [601, 271] width 564 height 18
type input "21:00"
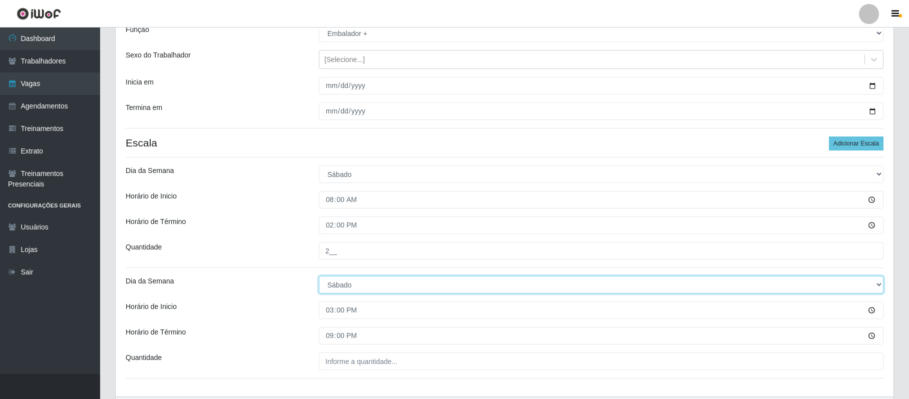
click at [327, 289] on select "[Selecione...] Segunda Terça Quarta Quinta Sexta Sábado Domingo" at bounding box center [601, 285] width 564 height 18
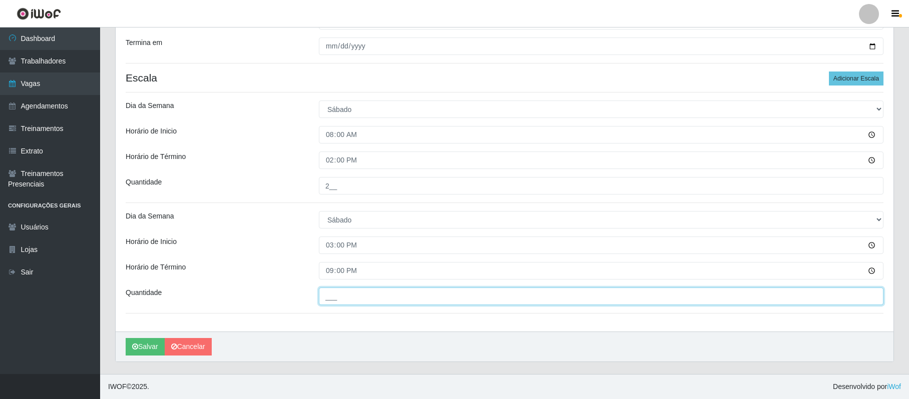
click at [332, 293] on input "___" at bounding box center [601, 297] width 564 height 18
type input "2__"
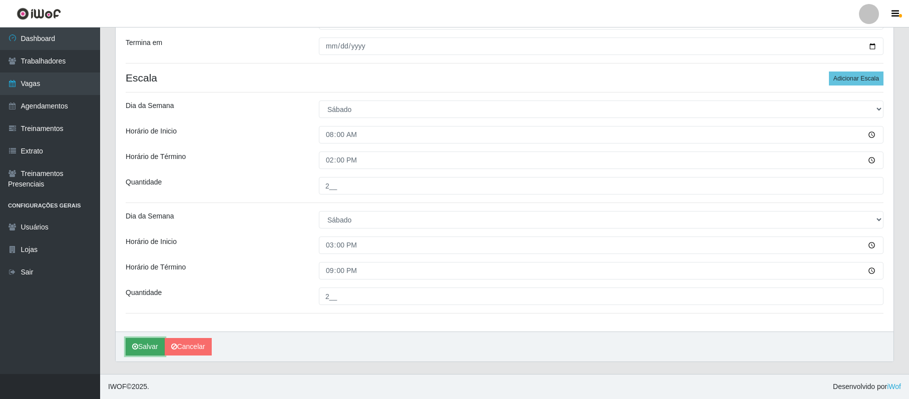
click at [140, 345] on button "Salvar" at bounding box center [145, 347] width 39 height 18
